Goal: Task Accomplishment & Management: Manage account settings

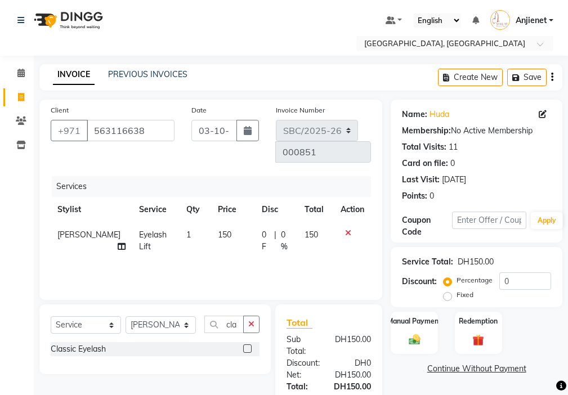
select select "service"
select select "85111"
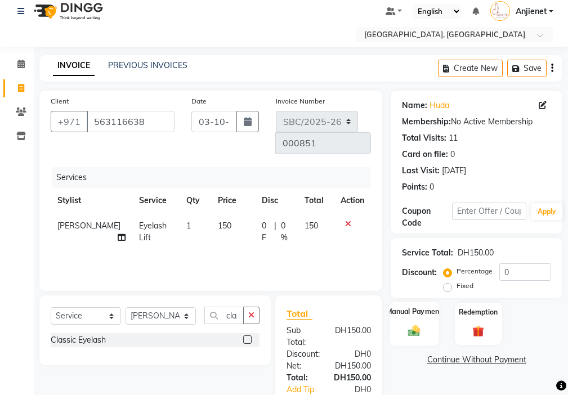
click at [422, 329] on img at bounding box center [413, 331] width 19 height 14
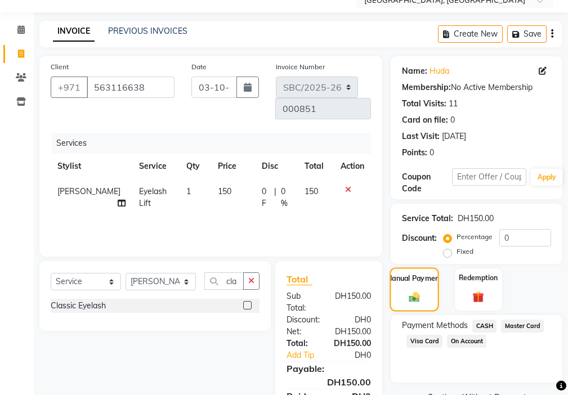
scroll to position [84, 0]
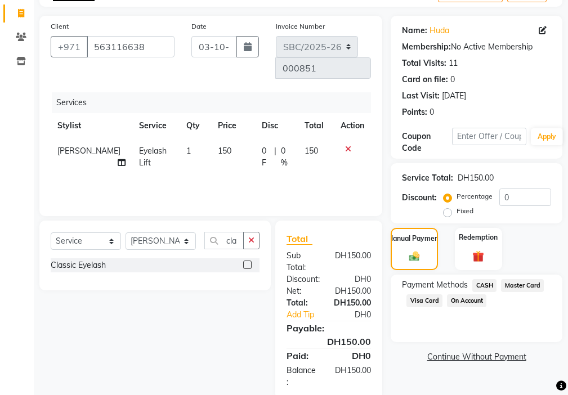
click at [418, 302] on span "Visa Card" at bounding box center [424, 300] width 36 height 13
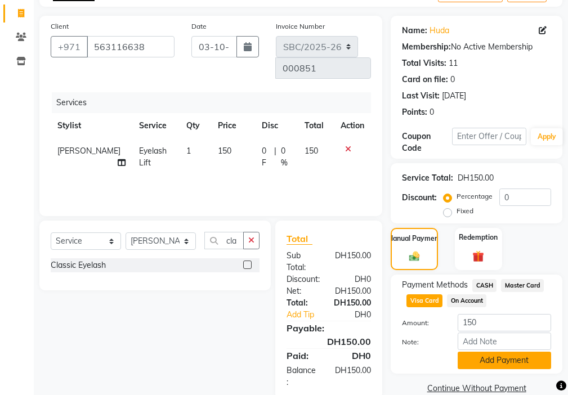
click at [485, 364] on button "Add Payment" at bounding box center [503, 360] width 93 height 17
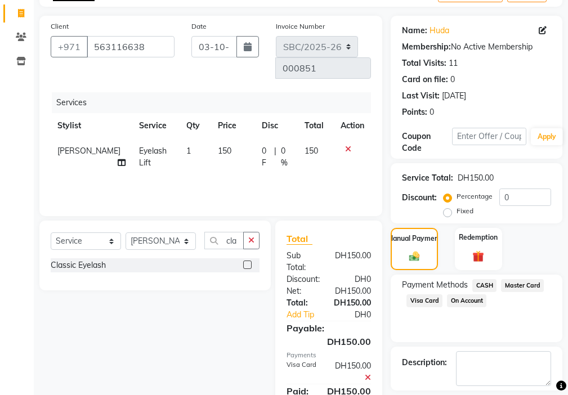
scroll to position [134, 0]
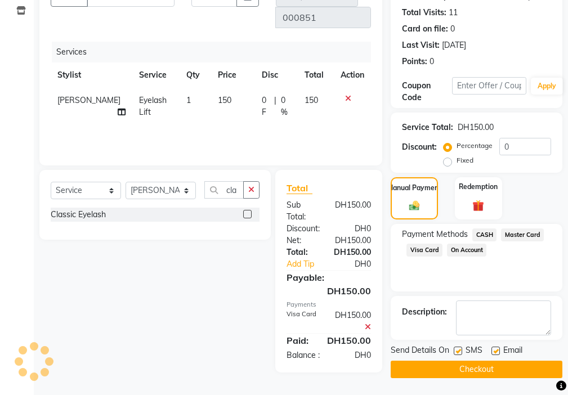
click at [455, 352] on label at bounding box center [457, 351] width 8 height 8
click at [455, 352] on input "checkbox" at bounding box center [456, 351] width 7 height 7
checkbox input "false"
click at [496, 350] on label at bounding box center [495, 351] width 8 height 8
click at [496, 350] on input "checkbox" at bounding box center [494, 351] width 7 height 7
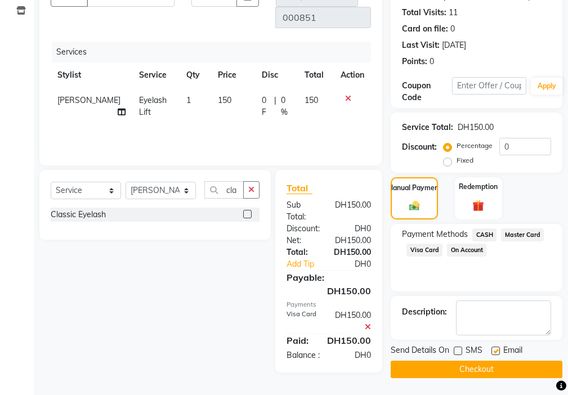
checkbox input "false"
click at [482, 374] on button "Checkout" at bounding box center [476, 369] width 172 height 17
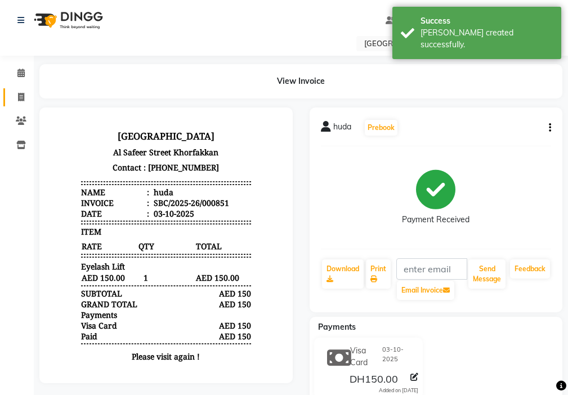
click at [22, 95] on icon at bounding box center [21, 97] width 6 height 8
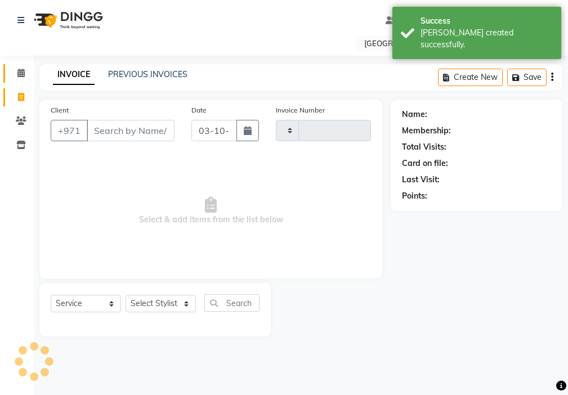
click at [12, 70] on span at bounding box center [21, 73] width 20 height 13
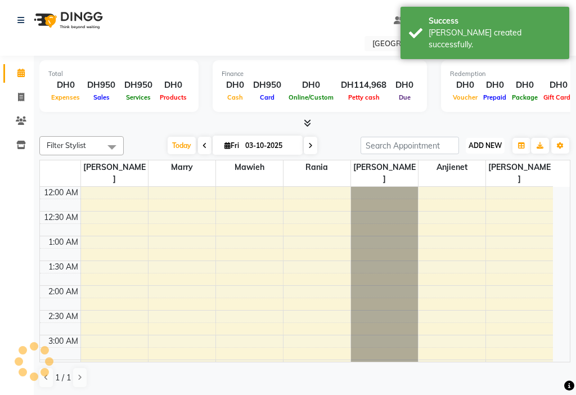
click at [483, 144] on span "ADD NEW" at bounding box center [485, 145] width 33 height 8
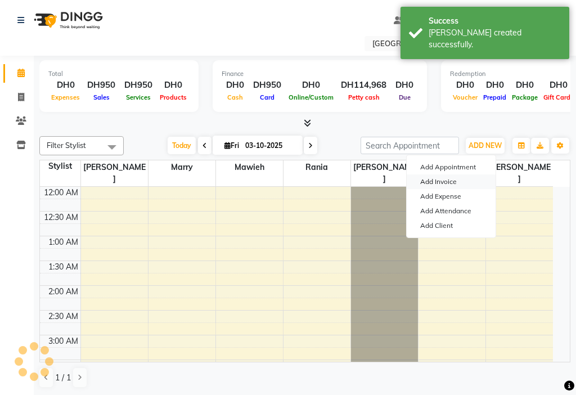
click at [447, 181] on link "Add Invoice" at bounding box center [451, 181] width 89 height 15
select select "service"
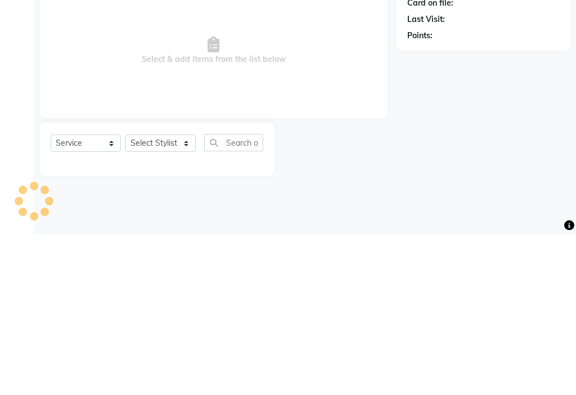
select select "3691"
type input "000852"
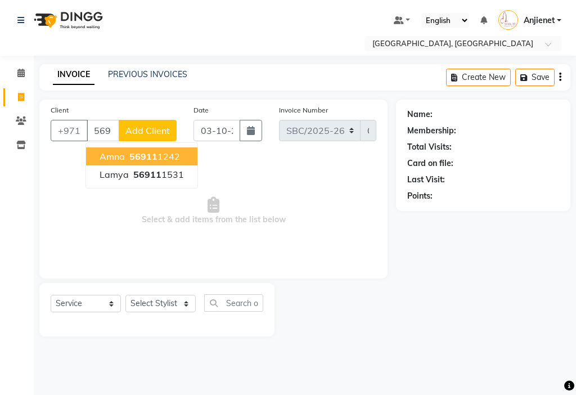
click at [176, 156] on ngb-highlight "56911 1242" at bounding box center [153, 156] width 53 height 11
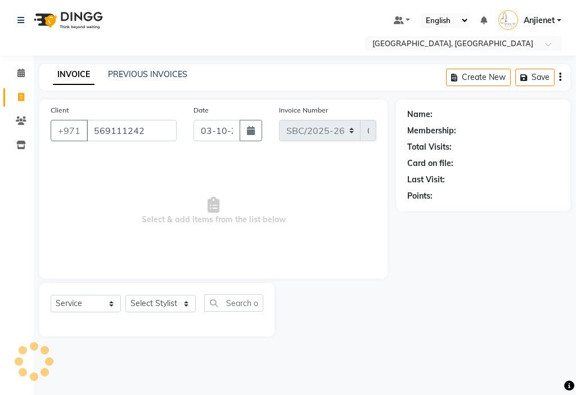
type input "569111242"
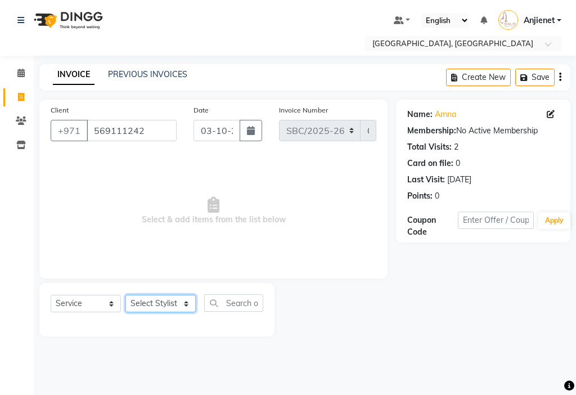
click at [169, 304] on select "Select Stylist Anjienet [PERSON_NAME] marry Mawieh [PERSON_NAME] [PERSON_NAME]" at bounding box center [160, 303] width 70 height 17
select select "85111"
click at [125, 295] on select "Select Stylist Anjienet [PERSON_NAME] marry Mawieh [PERSON_NAME] [PERSON_NAME]" at bounding box center [160, 303] width 70 height 17
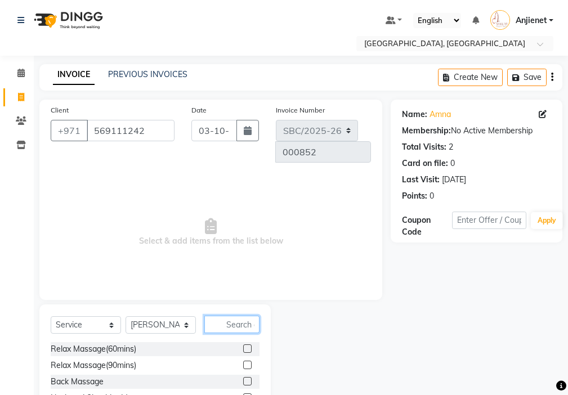
click at [247, 316] on input "text" at bounding box center [231, 324] width 55 height 17
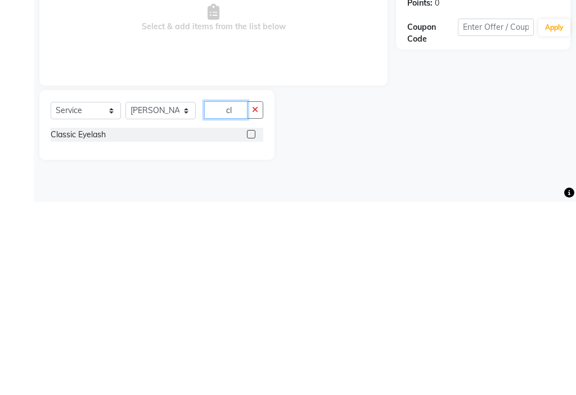
type input "cl"
click at [251, 327] on label at bounding box center [251, 327] width 8 height 8
click at [251, 327] on input "checkbox" at bounding box center [250, 327] width 7 height 7
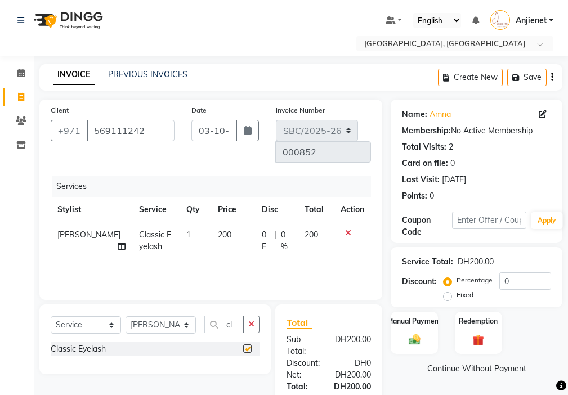
checkbox input "false"
click at [419, 338] on img at bounding box center [413, 340] width 19 height 14
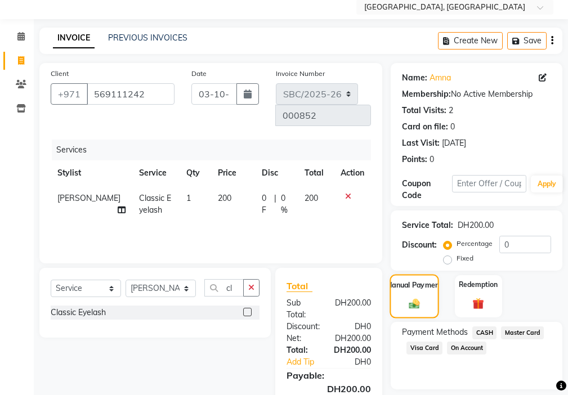
scroll to position [84, 0]
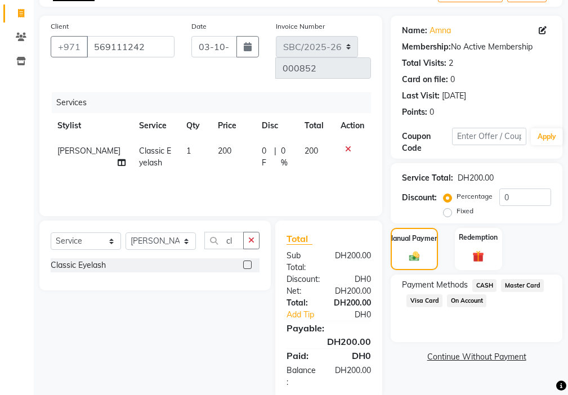
click at [424, 300] on span "Visa Card" at bounding box center [424, 300] width 36 height 13
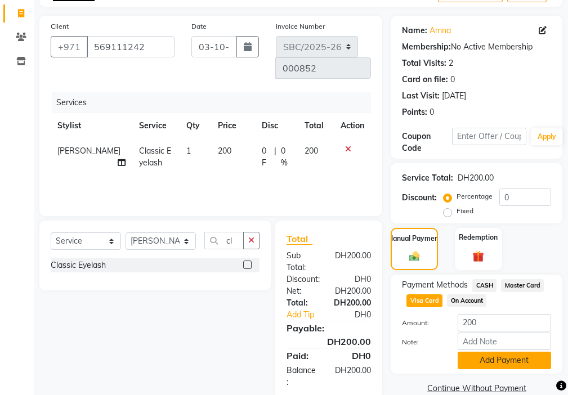
click at [528, 360] on button "Add Payment" at bounding box center [503, 360] width 93 height 17
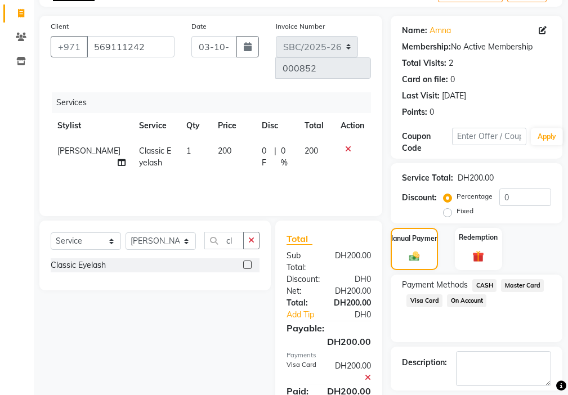
scroll to position [134, 0]
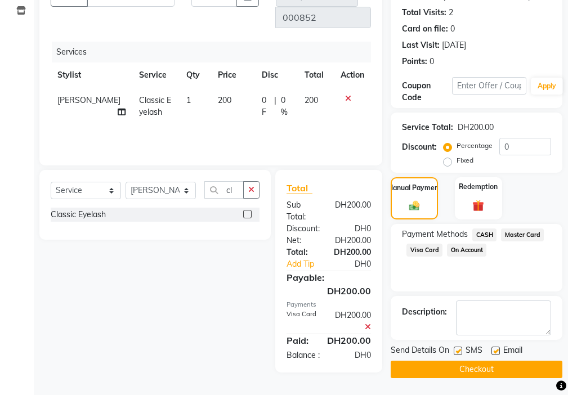
click at [459, 350] on label at bounding box center [457, 351] width 8 height 8
click at [459, 350] on input "checkbox" at bounding box center [456, 351] width 7 height 7
checkbox input "false"
click at [492, 348] on label at bounding box center [495, 351] width 8 height 8
click at [492, 348] on input "checkbox" at bounding box center [494, 351] width 7 height 7
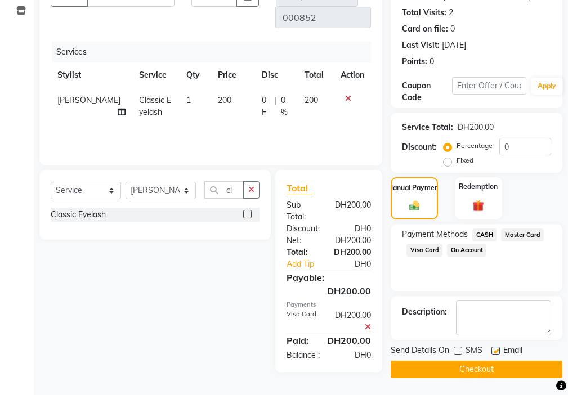
checkbox input "false"
click at [504, 373] on button "Checkout" at bounding box center [476, 369] width 172 height 17
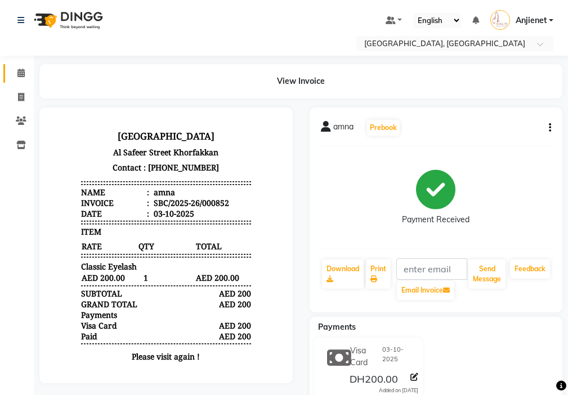
click at [23, 67] on span at bounding box center [21, 73] width 20 height 13
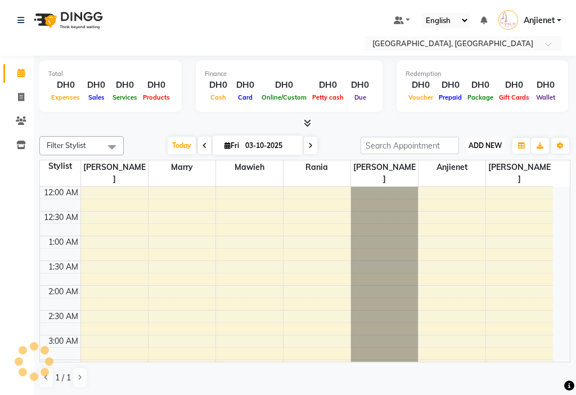
click at [489, 138] on button "ADD NEW Toggle Dropdown" at bounding box center [485, 146] width 39 height 16
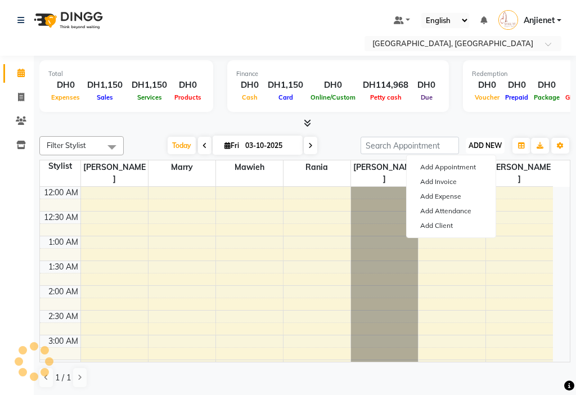
scroll to position [979, 0]
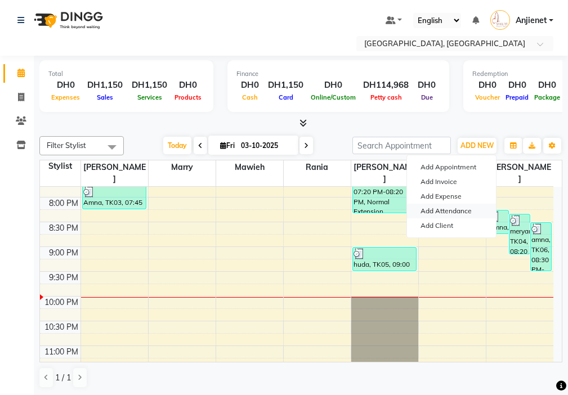
click at [464, 211] on link "Add Attendance" at bounding box center [451, 211] width 89 height 15
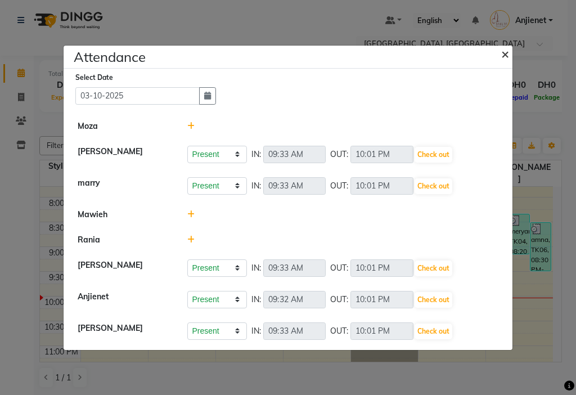
click at [499, 51] on button "×" at bounding box center [506, 54] width 28 height 32
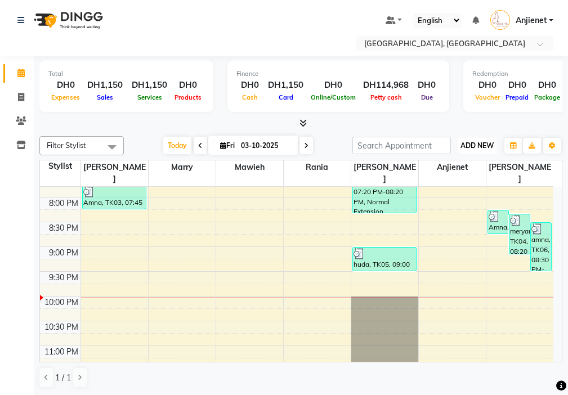
click at [471, 142] on span "ADD NEW" at bounding box center [476, 145] width 33 height 8
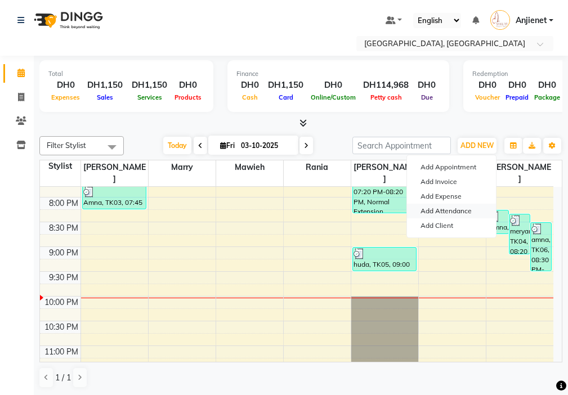
click at [467, 211] on link "Add Attendance" at bounding box center [451, 211] width 89 height 15
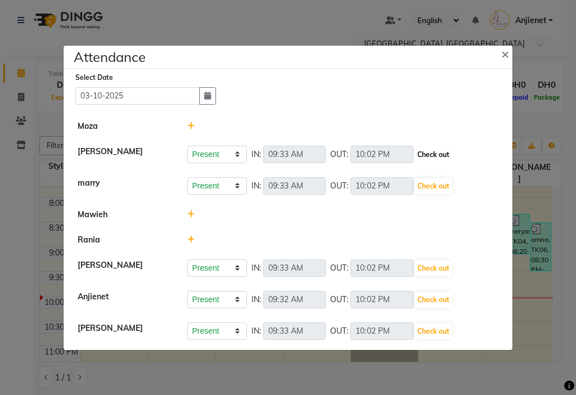
click at [438, 156] on button "Check out" at bounding box center [434, 155] width 38 height 16
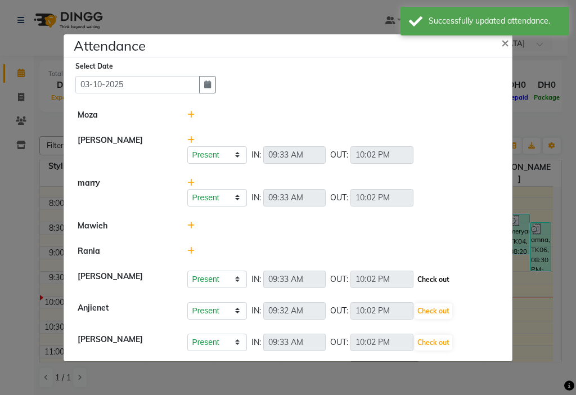
click at [447, 278] on button "Check out" at bounding box center [434, 280] width 38 height 16
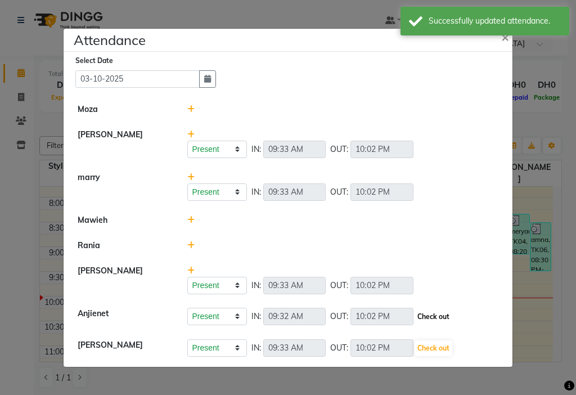
click at [446, 312] on button "Check out" at bounding box center [434, 317] width 38 height 16
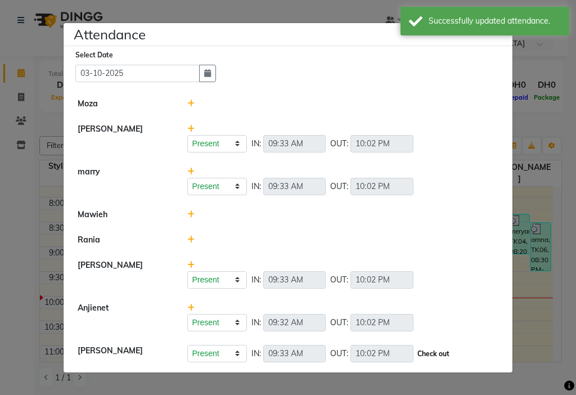
click at [438, 353] on button "Check out" at bounding box center [434, 354] width 38 height 16
